Goal: Task Accomplishment & Management: Use online tool/utility

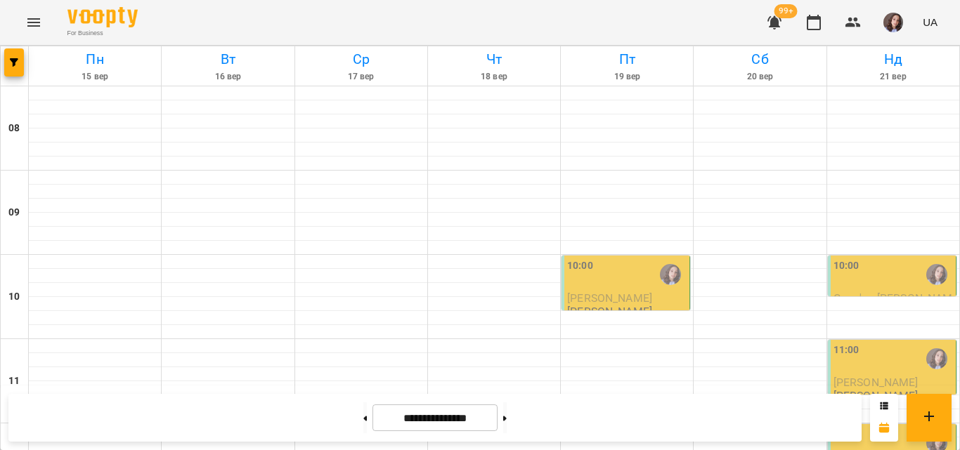
scroll to position [843, 0]
click at [507, 427] on button at bounding box center [505, 418] width 4 height 31
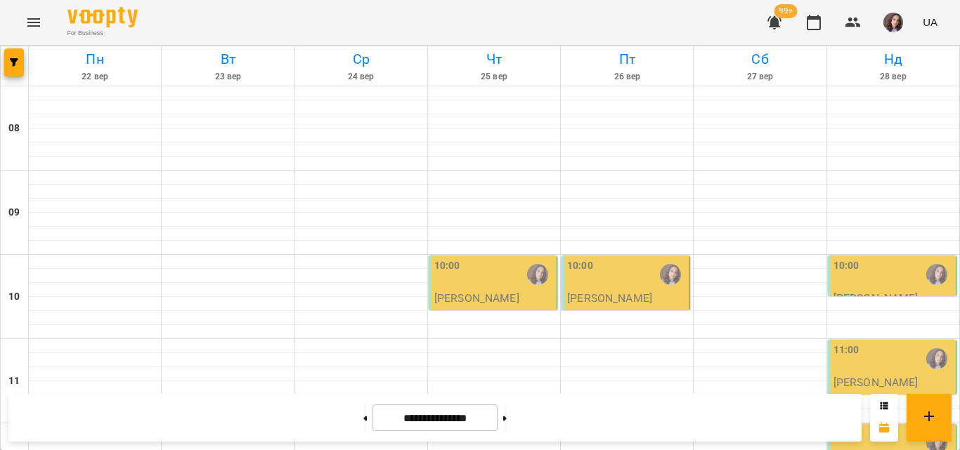
scroll to position [880, 0]
click at [364, 417] on icon at bounding box center [366, 418] width 4 height 5
type input "**********"
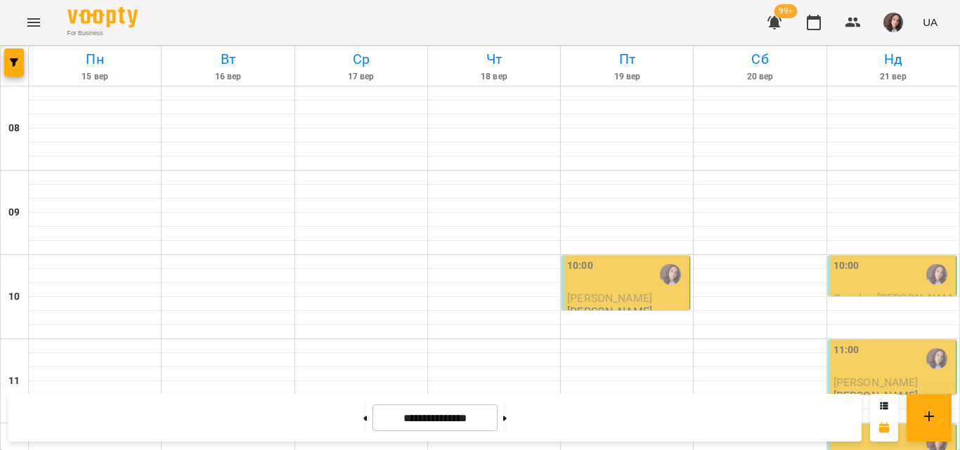
click at [883, 22] on button "button" at bounding box center [893, 22] width 37 height 37
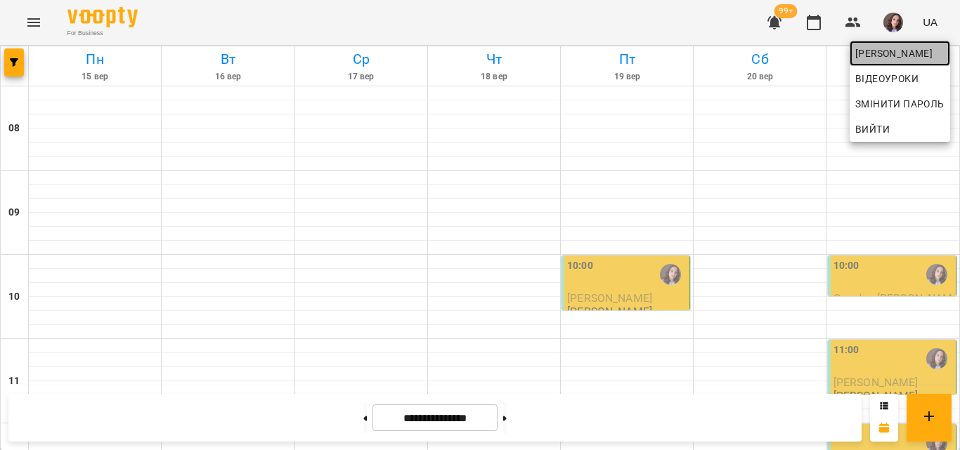
click at [857, 49] on span "[PERSON_NAME]" at bounding box center [899, 53] width 89 height 17
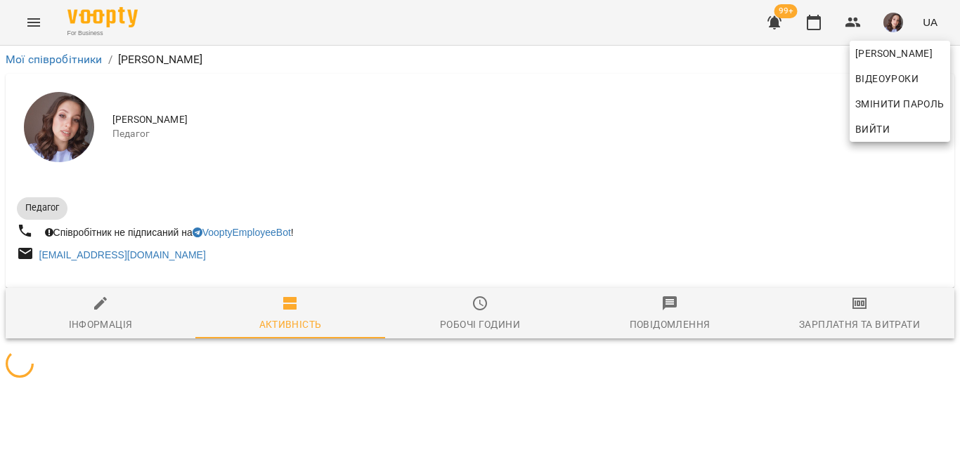
click at [843, 318] on div at bounding box center [480, 225] width 960 height 450
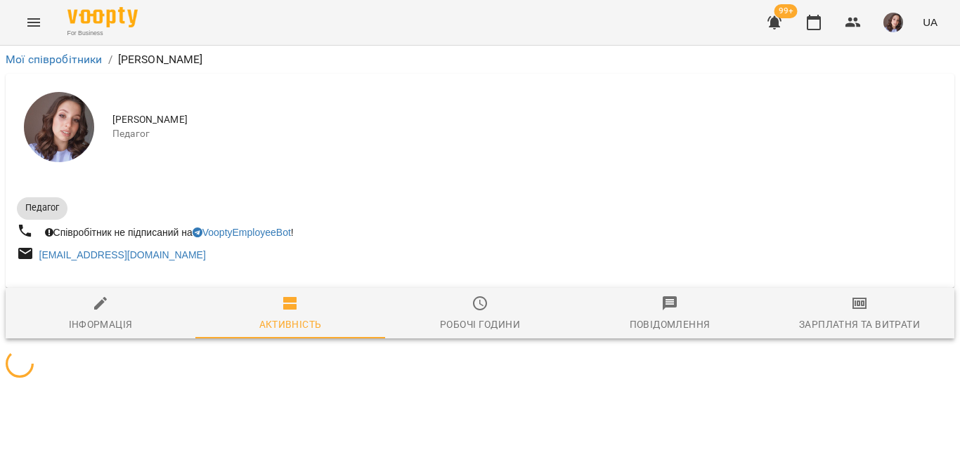
click at [843, 318] on div "[PERSON_NAME] Відеоуроки Змінити пароль Вийти" at bounding box center [480, 225] width 960 height 450
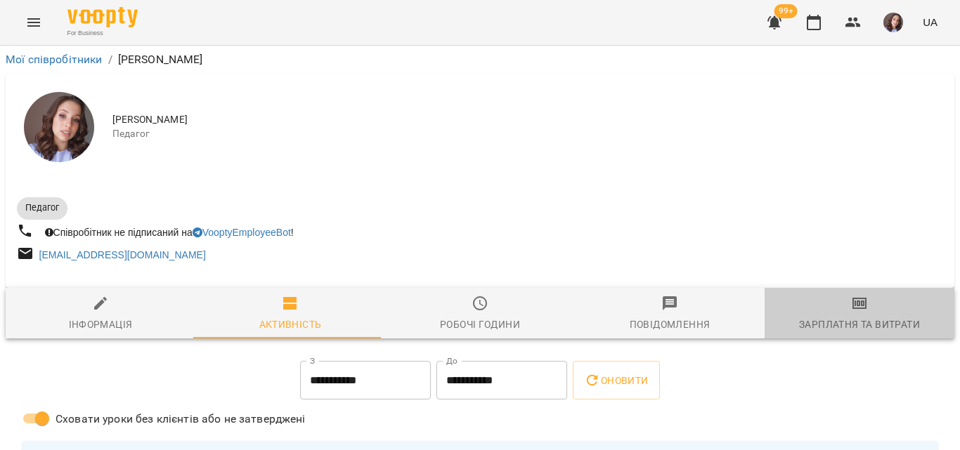
click at [855, 306] on icon "button" at bounding box center [860, 304] width 10 height 6
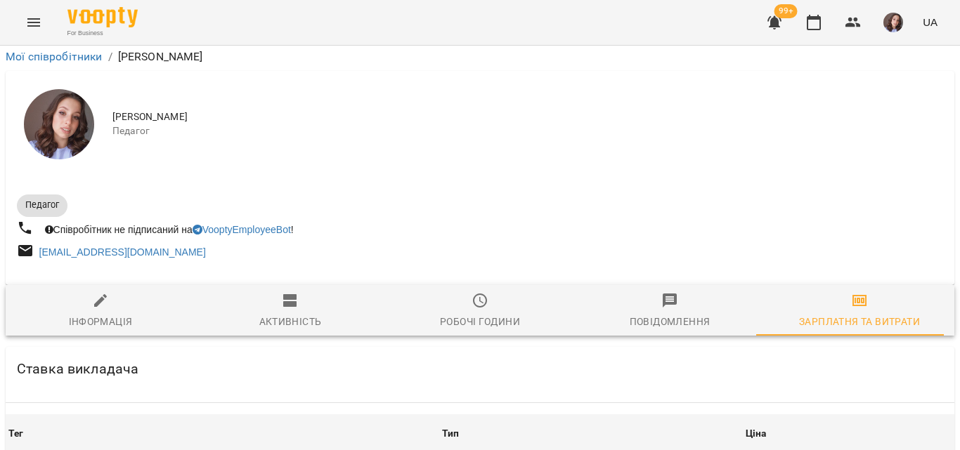
scroll to position [773, 0]
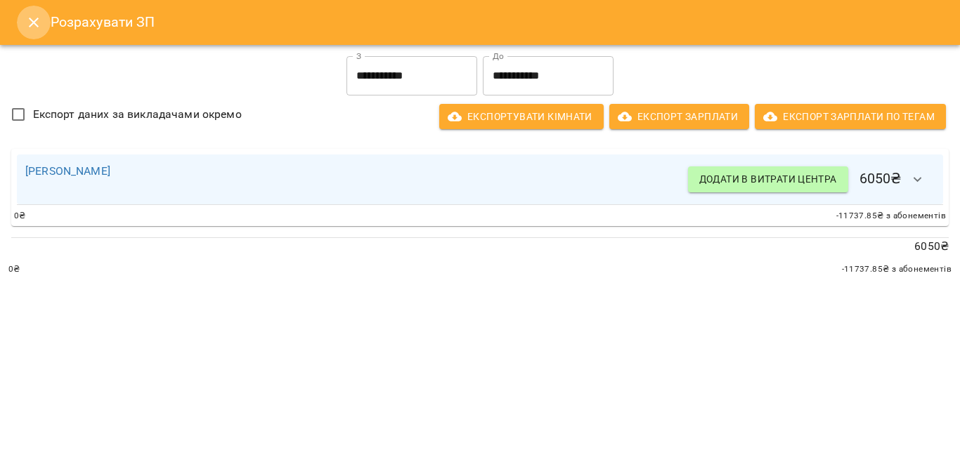
click at [42, 8] on button "Close" at bounding box center [34, 23] width 34 height 34
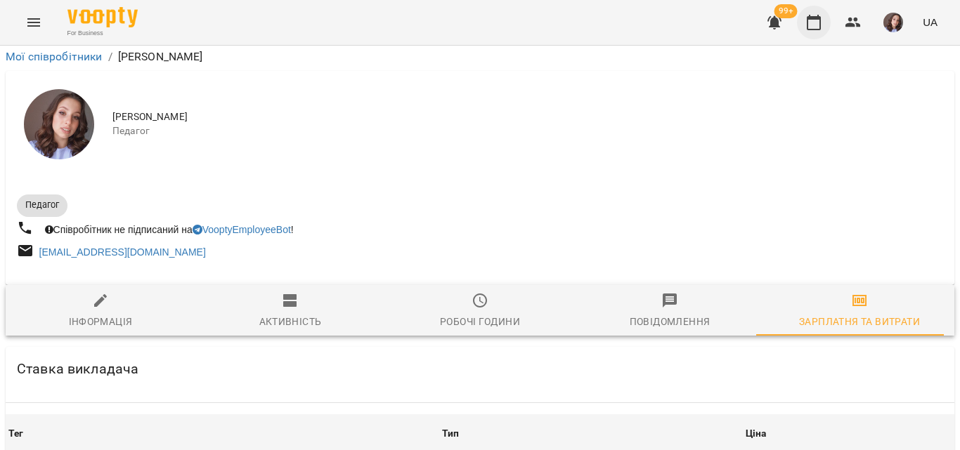
click at [815, 20] on icon "button" at bounding box center [814, 22] width 14 height 15
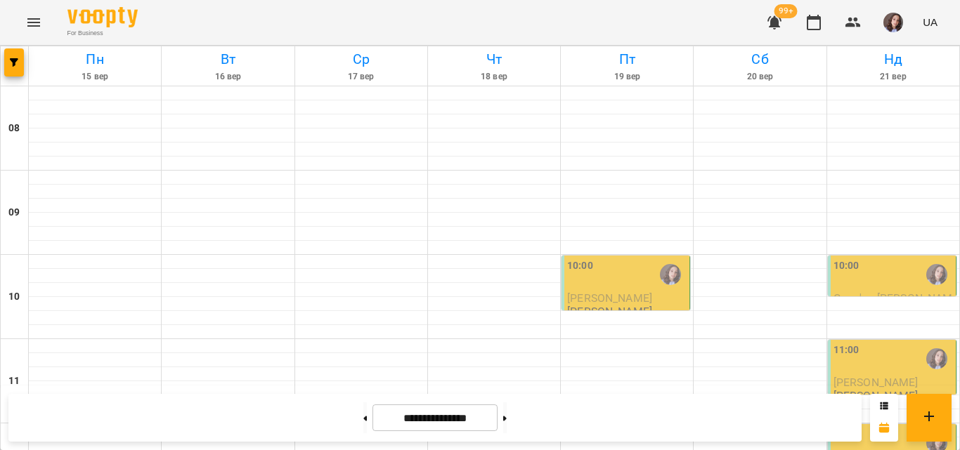
scroll to position [843, 0]
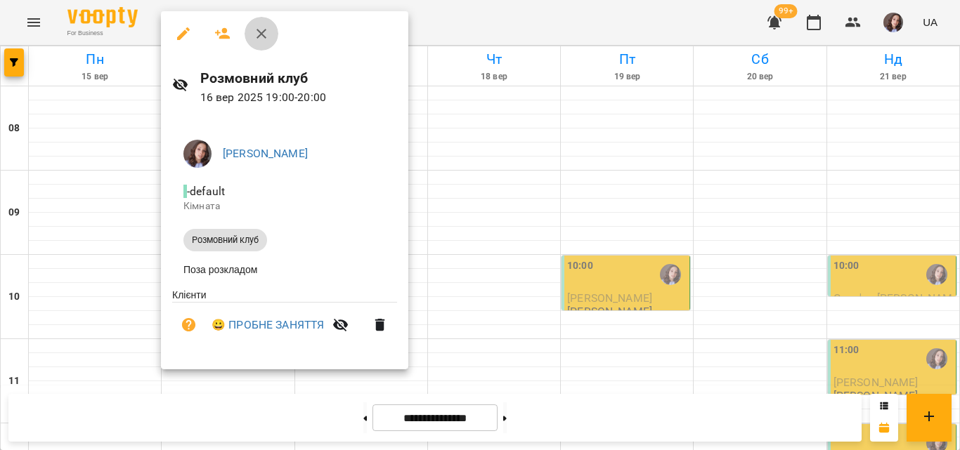
click at [257, 38] on icon "button" at bounding box center [261, 33] width 17 height 17
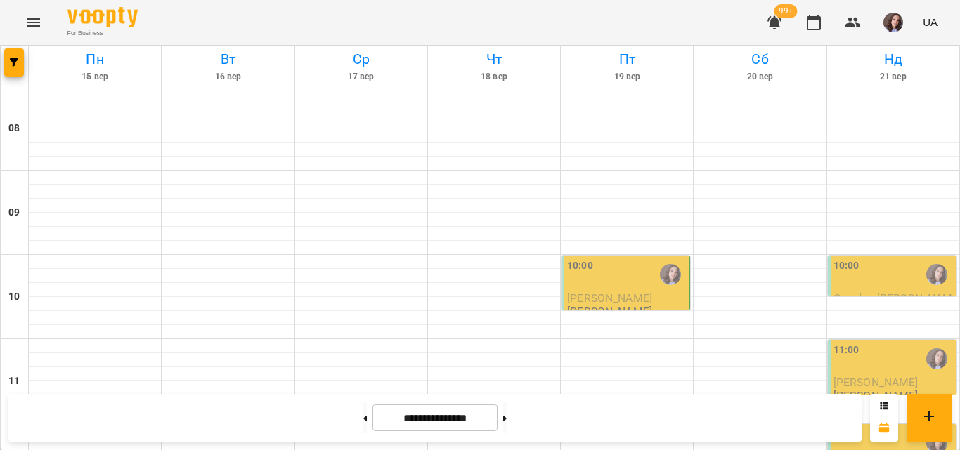
click at [883, 23] on button "button" at bounding box center [893, 22] width 37 height 37
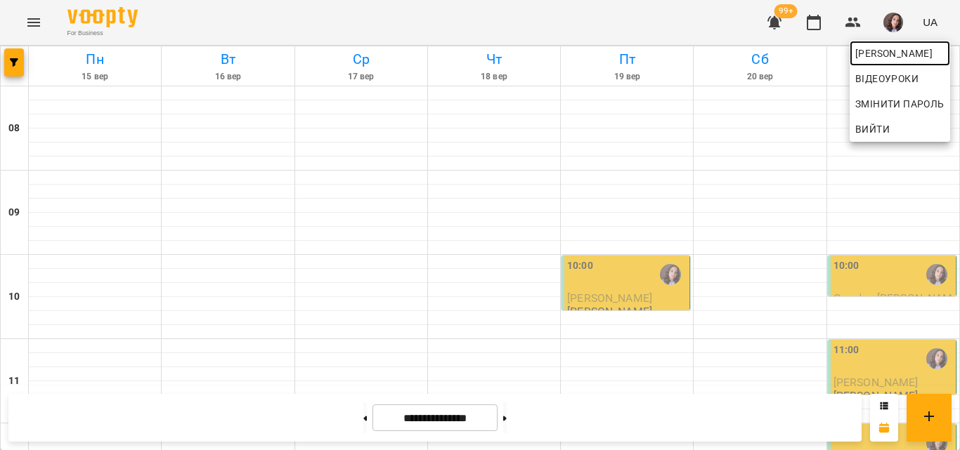
click at [869, 46] on span "[PERSON_NAME]" at bounding box center [899, 53] width 89 height 17
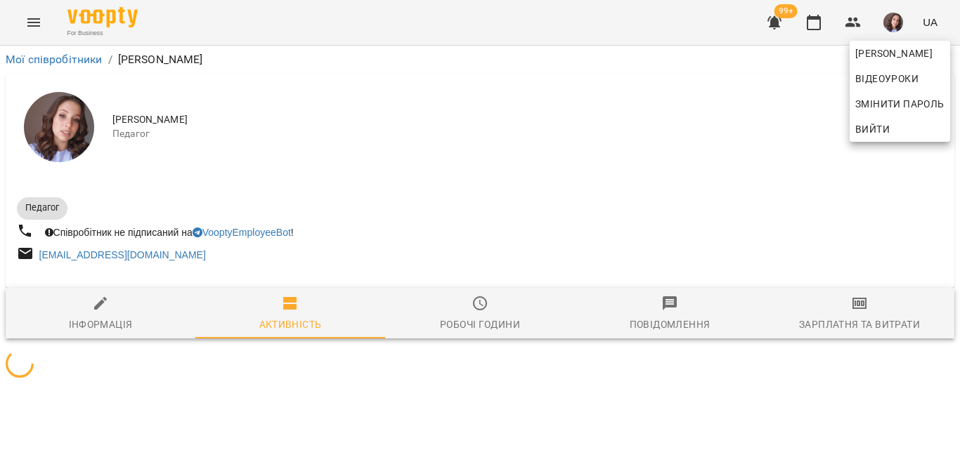
click at [848, 306] on div at bounding box center [480, 225] width 960 height 450
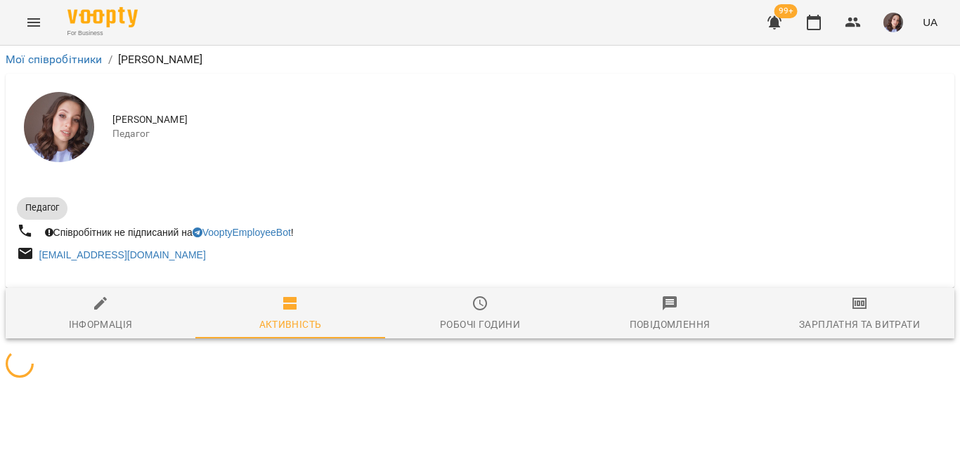
click at [849, 306] on span "Зарплатня та Витрати" at bounding box center [859, 314] width 173 height 38
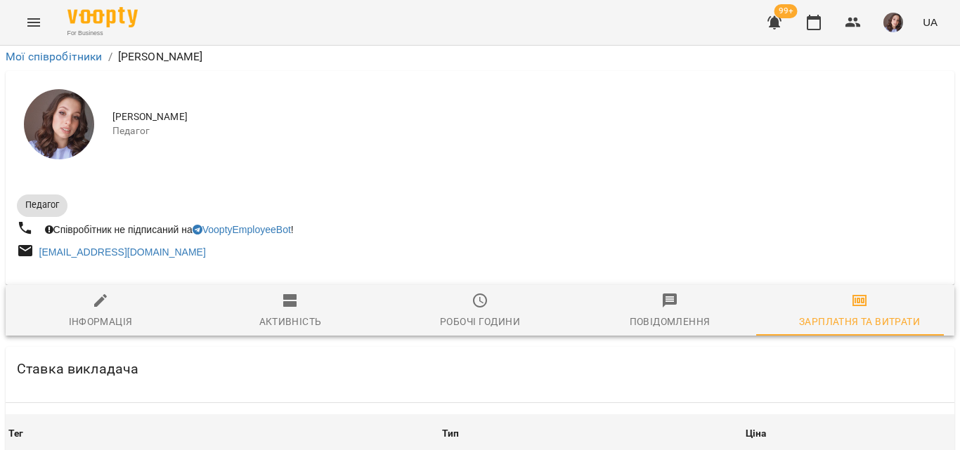
scroll to position [1048, 0]
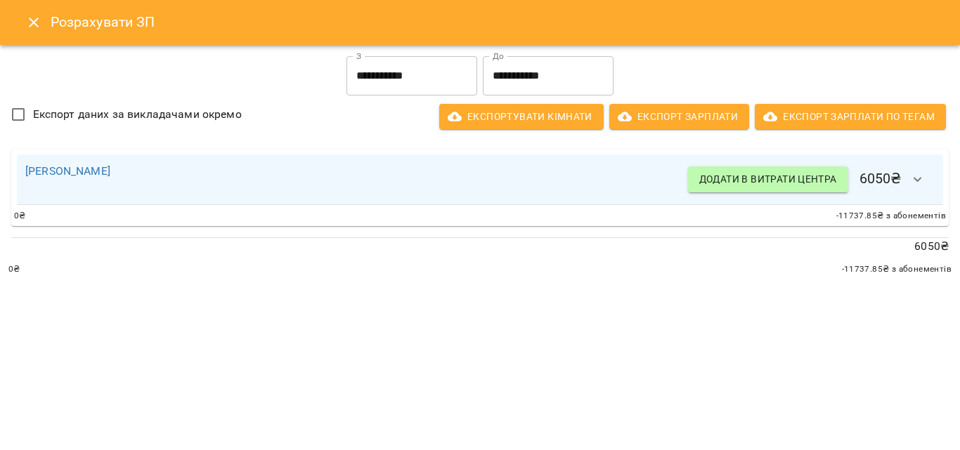
click at [440, 82] on input "**********" at bounding box center [411, 75] width 131 height 39
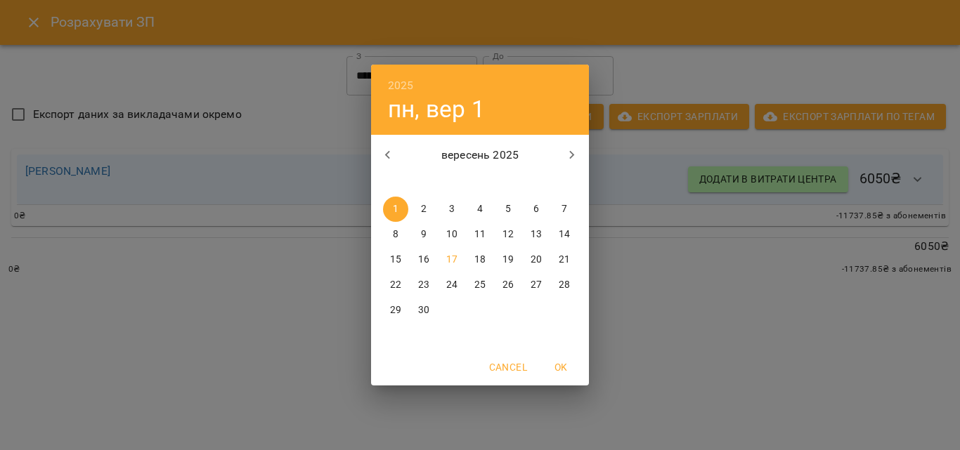
click at [426, 257] on p "16" at bounding box center [423, 260] width 11 height 14
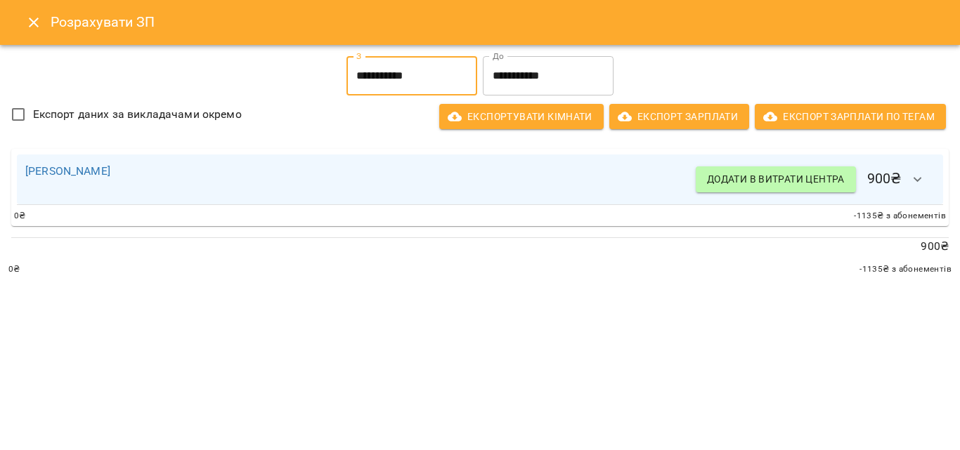
click at [907, 181] on button "button" at bounding box center [918, 180] width 34 height 34
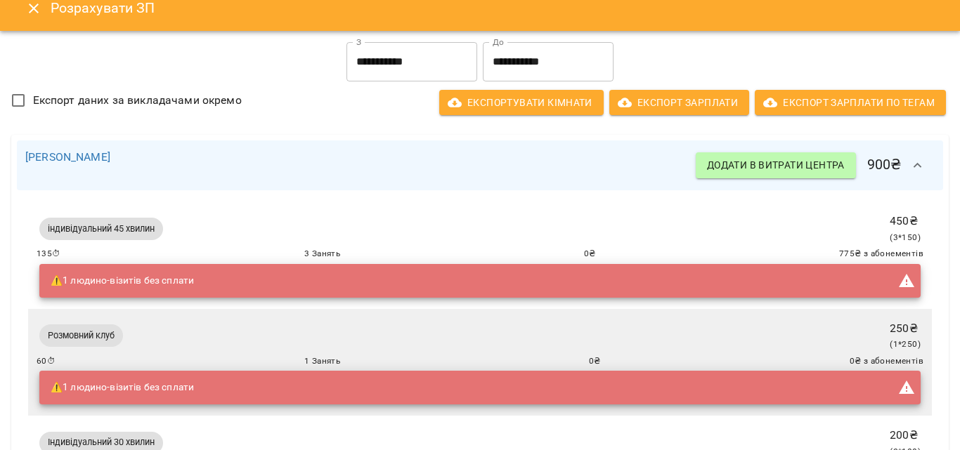
scroll to position [0, 0]
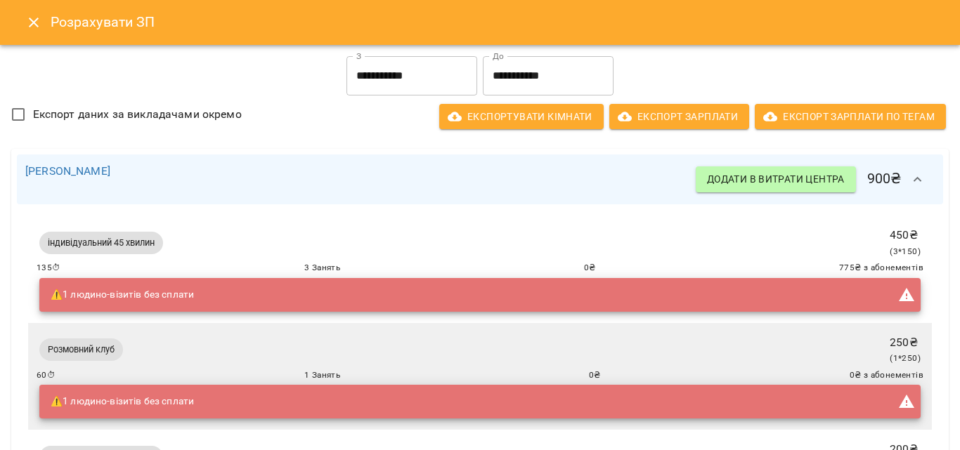
click at [391, 82] on input "**********" at bounding box center [411, 75] width 131 height 39
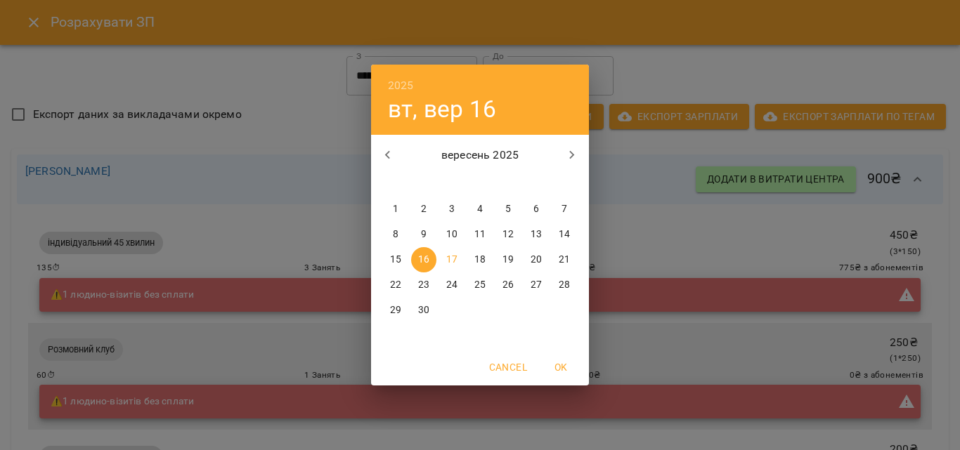
click at [448, 260] on p "17" at bounding box center [451, 260] width 11 height 14
type input "**********"
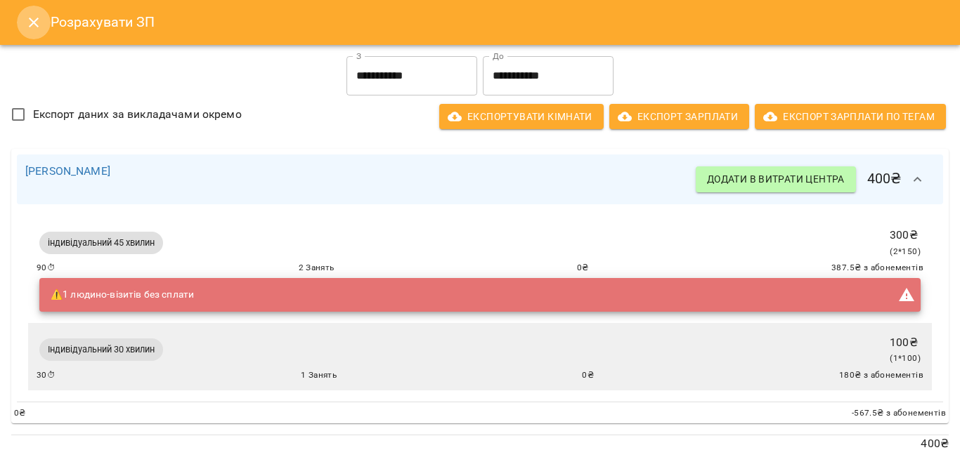
click at [36, 23] on icon "Close" at bounding box center [33, 22] width 17 height 17
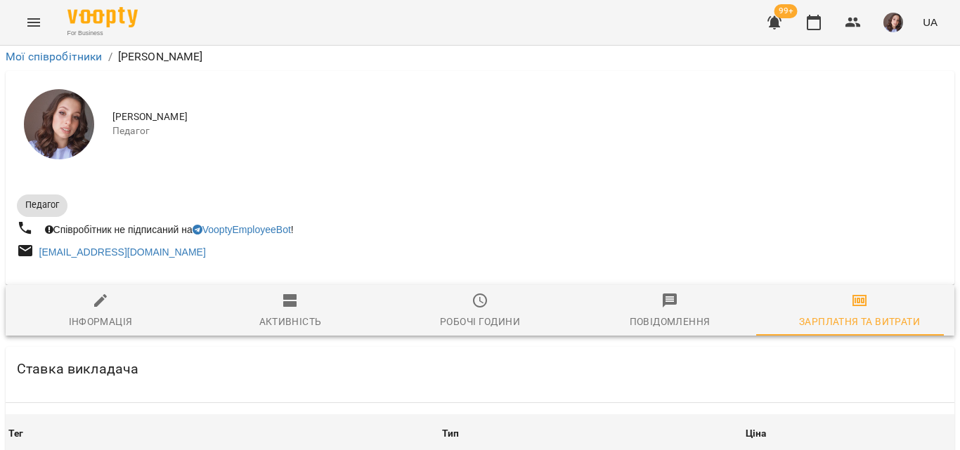
click at [796, 22] on div "99+ UA" at bounding box center [851, 22] width 186 height 37
click at [806, 20] on icon "button" at bounding box center [813, 22] width 17 height 17
